Goal: Navigation & Orientation: Find specific page/section

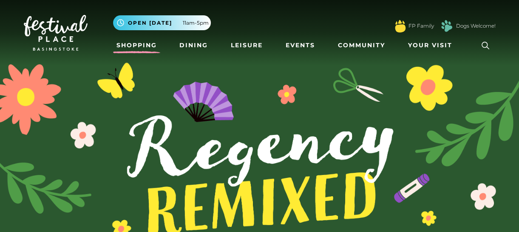
click at [133, 45] on link "Shopping" at bounding box center [136, 45] width 47 height 16
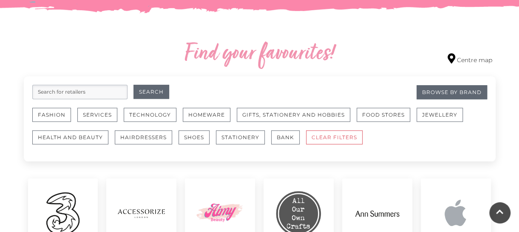
scroll to position [503, 0]
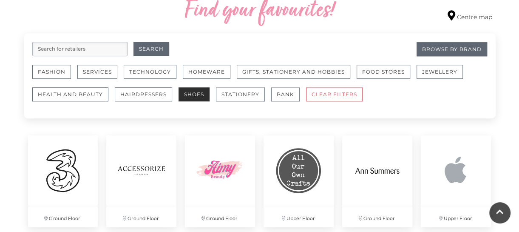
click at [198, 93] on button "Shoes" at bounding box center [194, 94] width 31 height 14
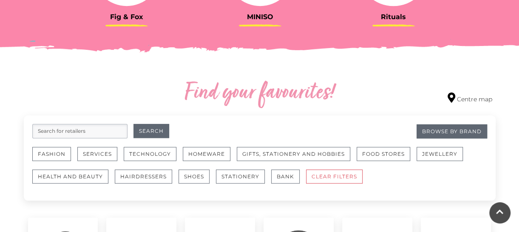
scroll to position [446, 0]
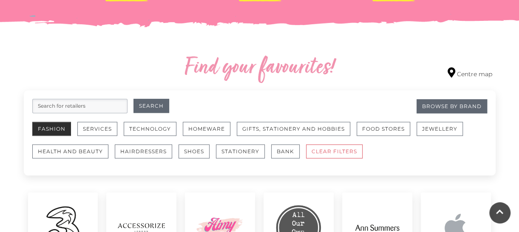
click at [48, 129] on button "Fashion" at bounding box center [51, 129] width 39 height 14
